Goal: Task Accomplishment & Management: Manage account settings

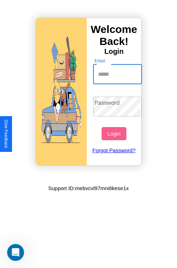
click at [118, 74] on input "Email" at bounding box center [117, 74] width 49 height 20
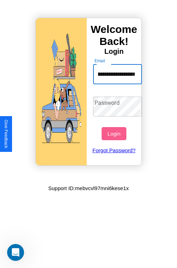
scroll to position [0, 31]
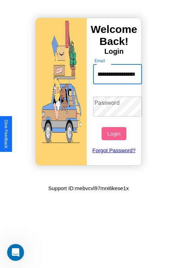
type input "**********"
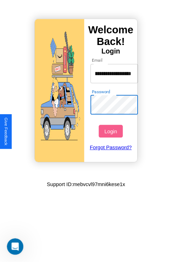
scroll to position [0, 0]
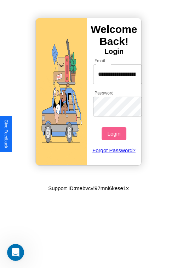
click at [115, 133] on button "Login" at bounding box center [114, 133] width 24 height 13
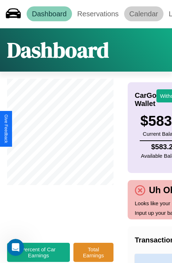
click at [143, 14] on link "Calendar" at bounding box center [143, 13] width 39 height 15
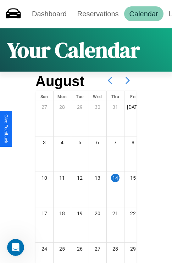
click at [127, 80] on icon at bounding box center [128, 80] width 18 height 18
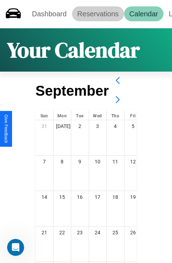
click at [98, 14] on link "Reservations" at bounding box center [98, 13] width 52 height 15
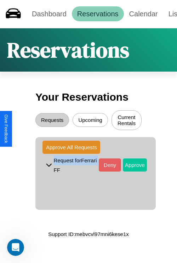
click at [130, 166] on button "Approve" at bounding box center [135, 164] width 24 height 13
